Goal: Navigation & Orientation: Understand site structure

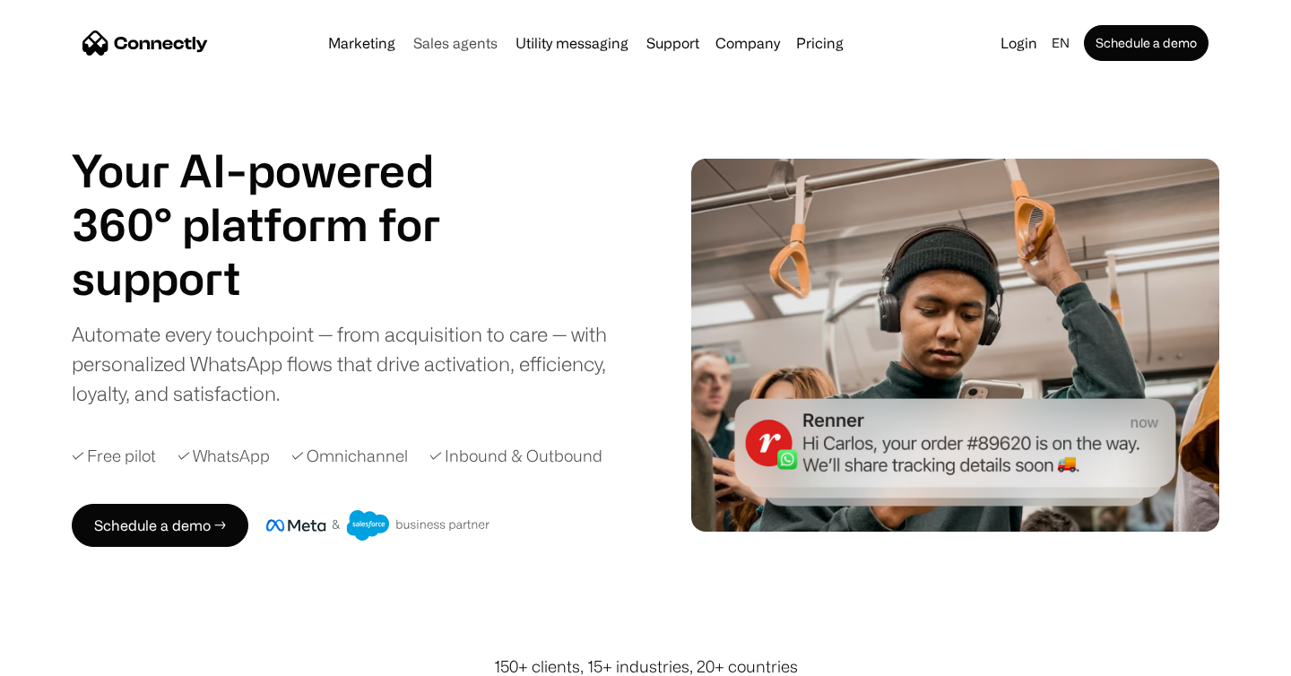
click at [482, 49] on link "Sales agents" at bounding box center [455, 43] width 99 height 14
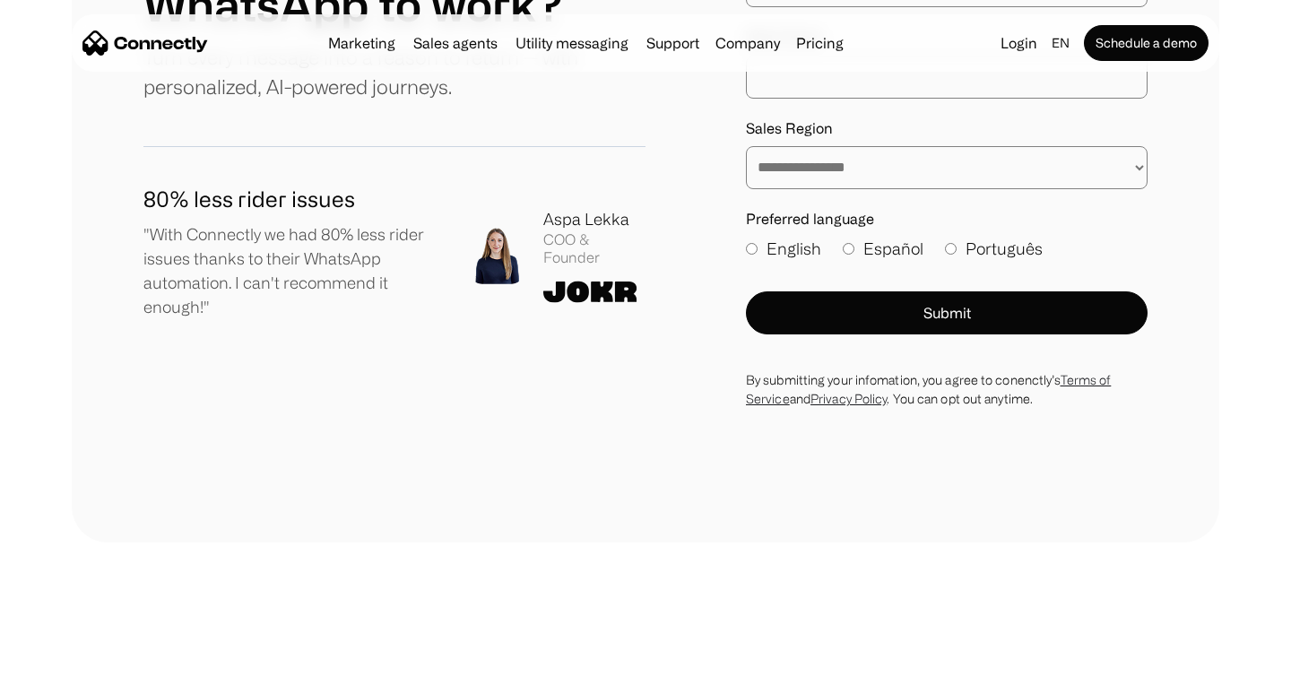
scroll to position [4934, 0]
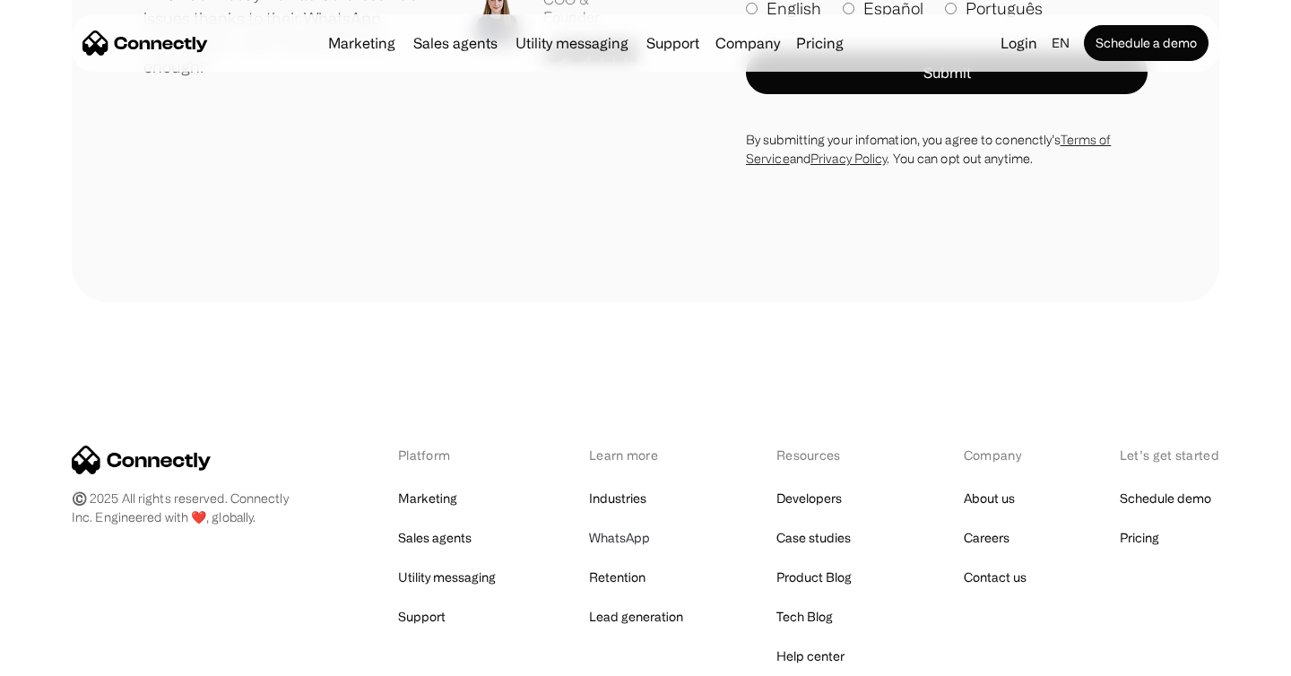
click at [616, 526] on link "WhatsApp" at bounding box center [619, 538] width 61 height 25
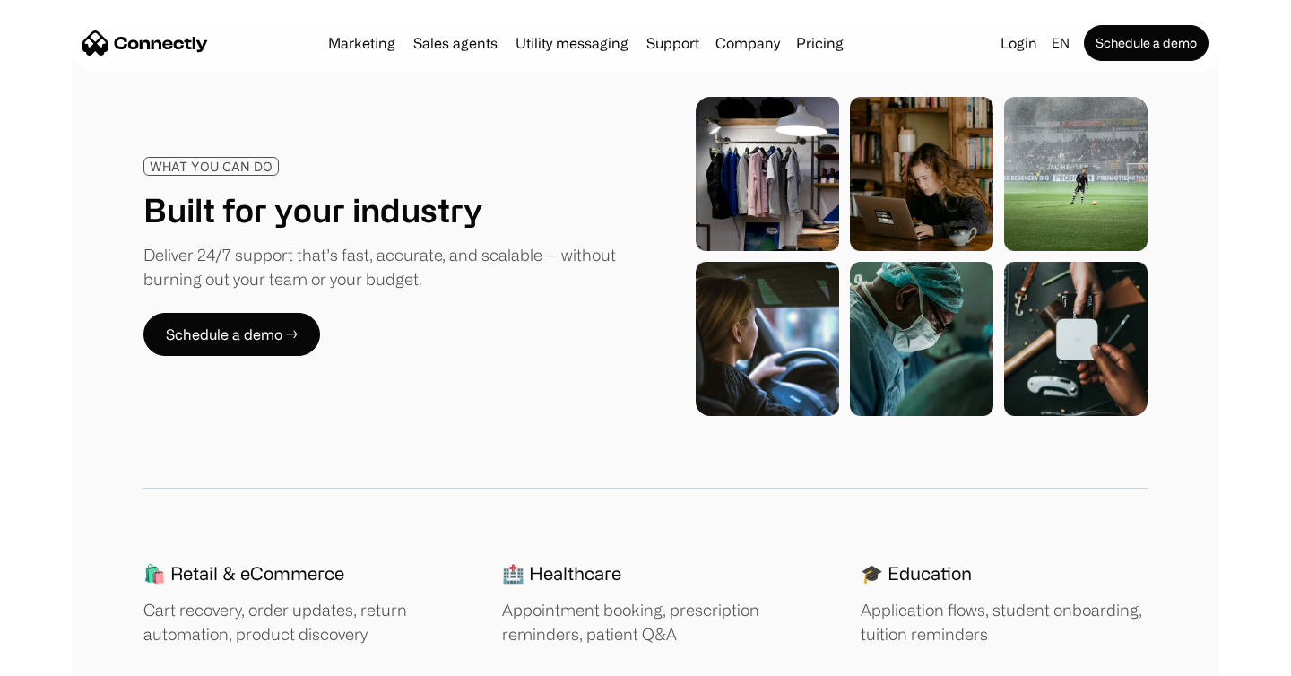
scroll to position [2284, 0]
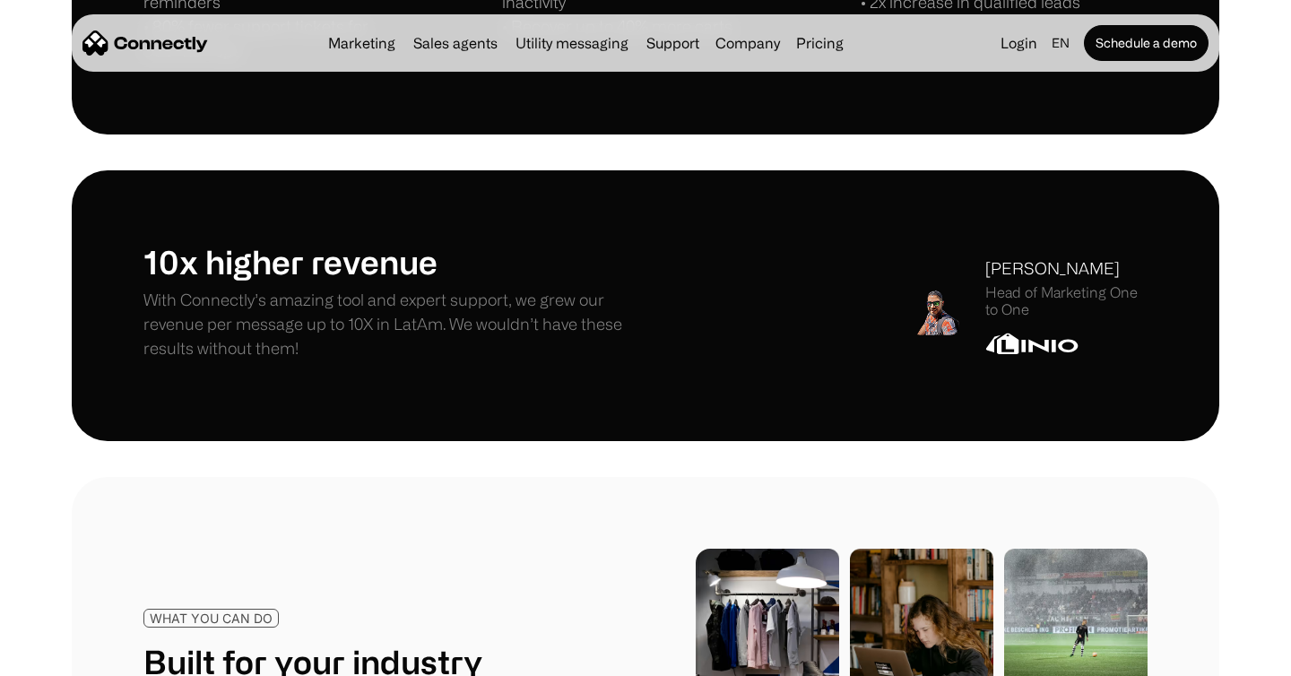
scroll to position [1805, 0]
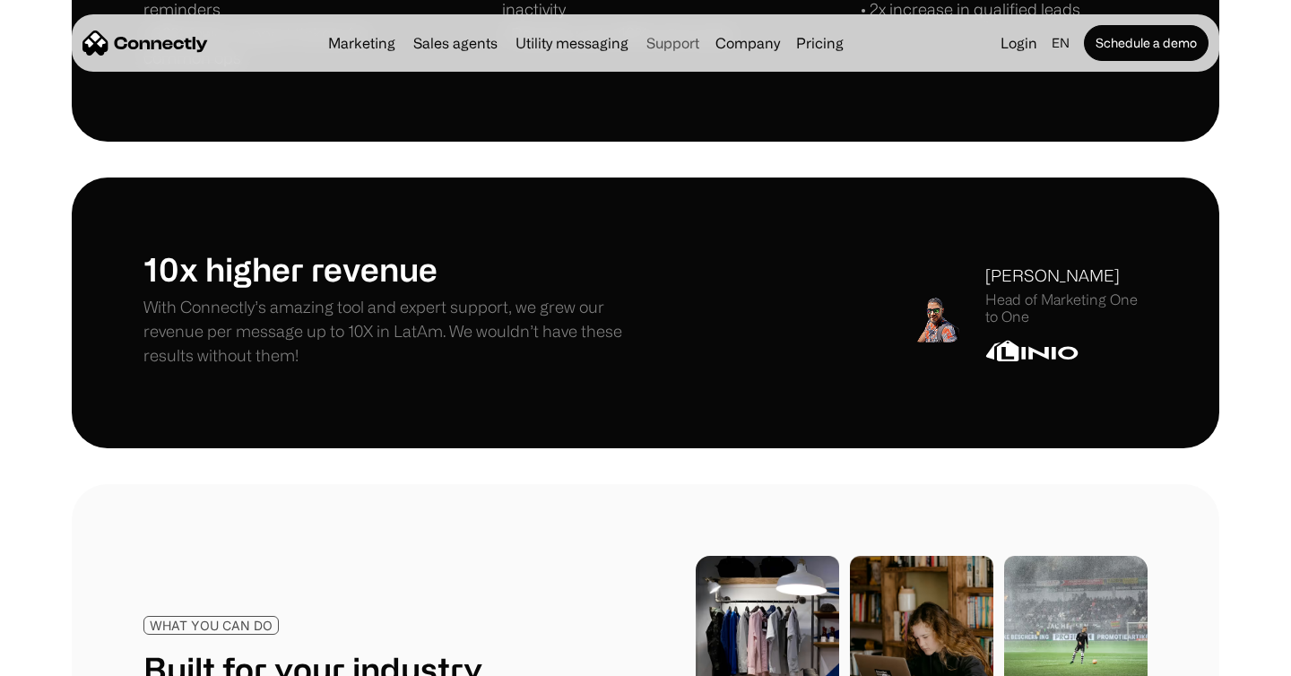
click at [688, 46] on link "Support" at bounding box center [672, 43] width 67 height 14
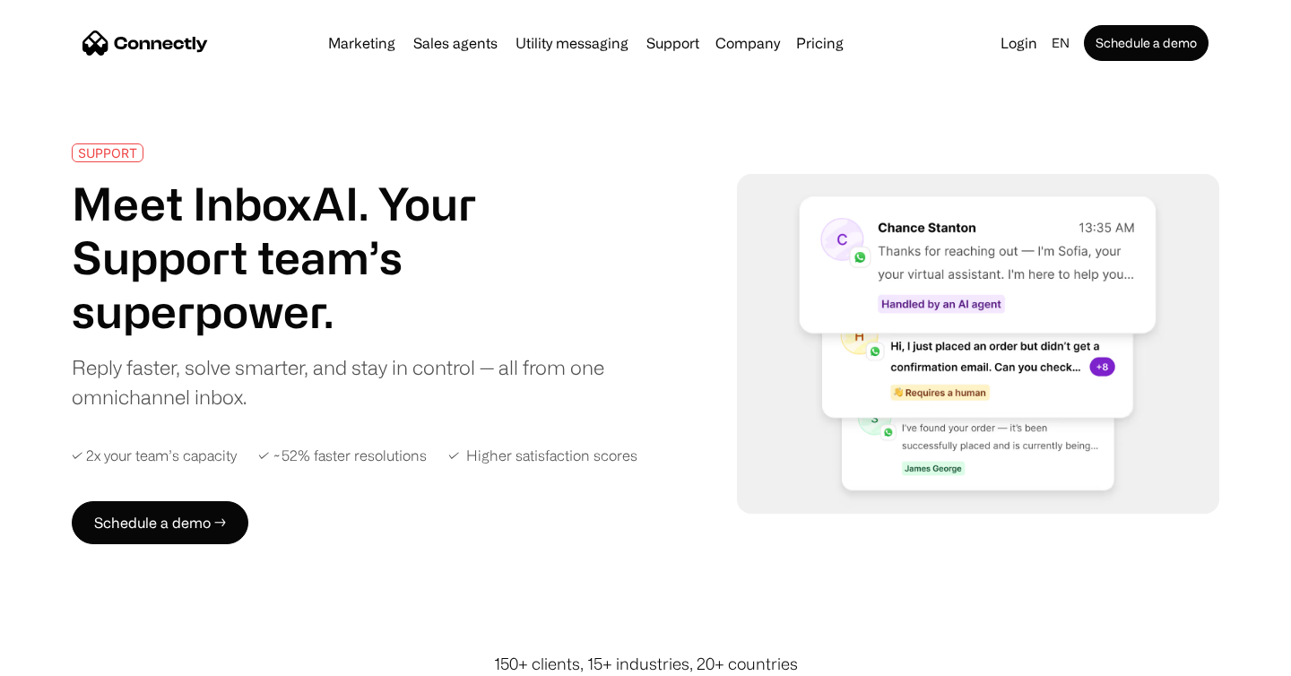
click at [349, 31] on div "Marketing Sales agents Utility messaging Support Company About us Careers Conta…" at bounding box center [586, 42] width 530 height 25
click at [349, 46] on link "Marketing" at bounding box center [362, 43] width 82 height 14
